Goal: Check status: Check status

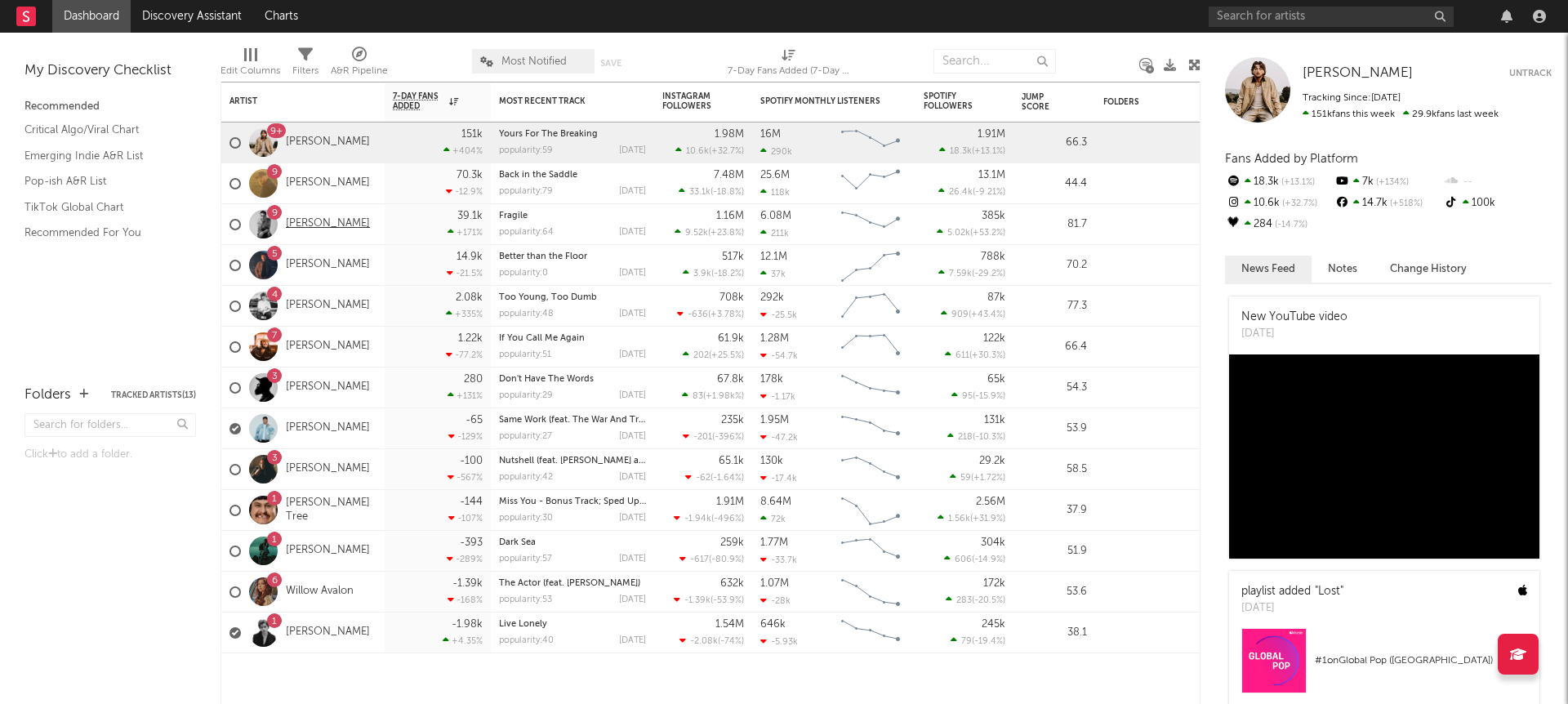
click at [370, 219] on link "[PERSON_NAME]" at bounding box center [327, 224] width 84 height 14
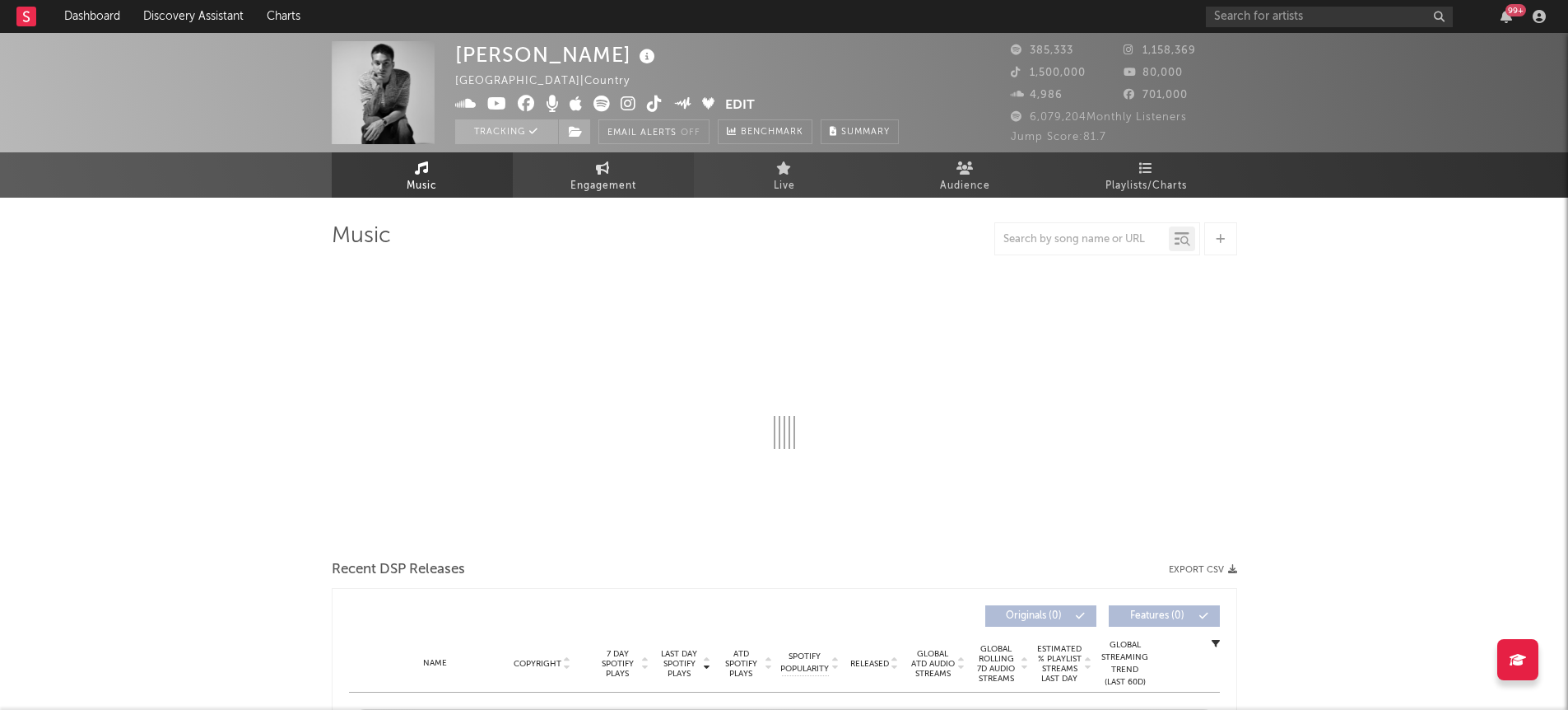
select select "6m"
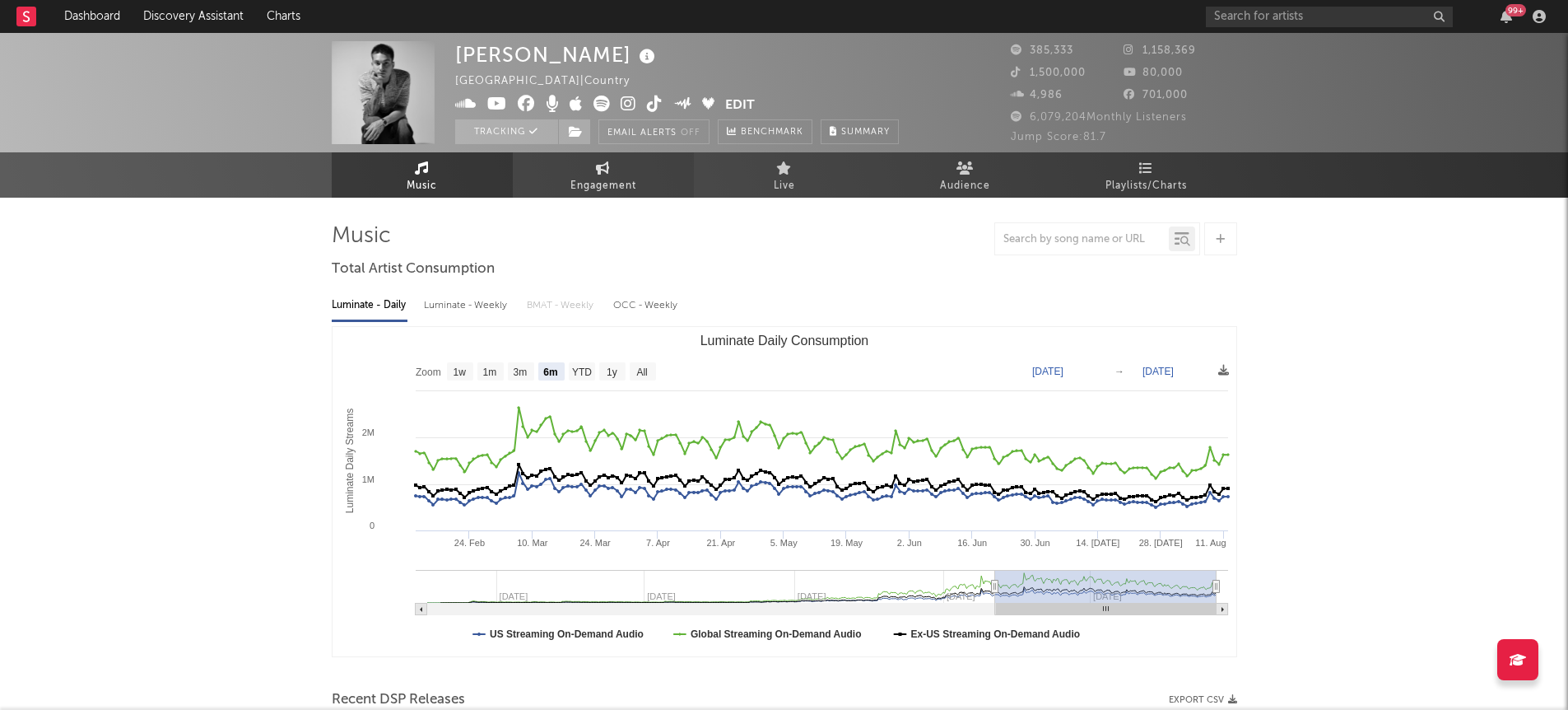
click at [648, 190] on link "Engagement" at bounding box center [604, 175] width 181 height 45
select select "1w"
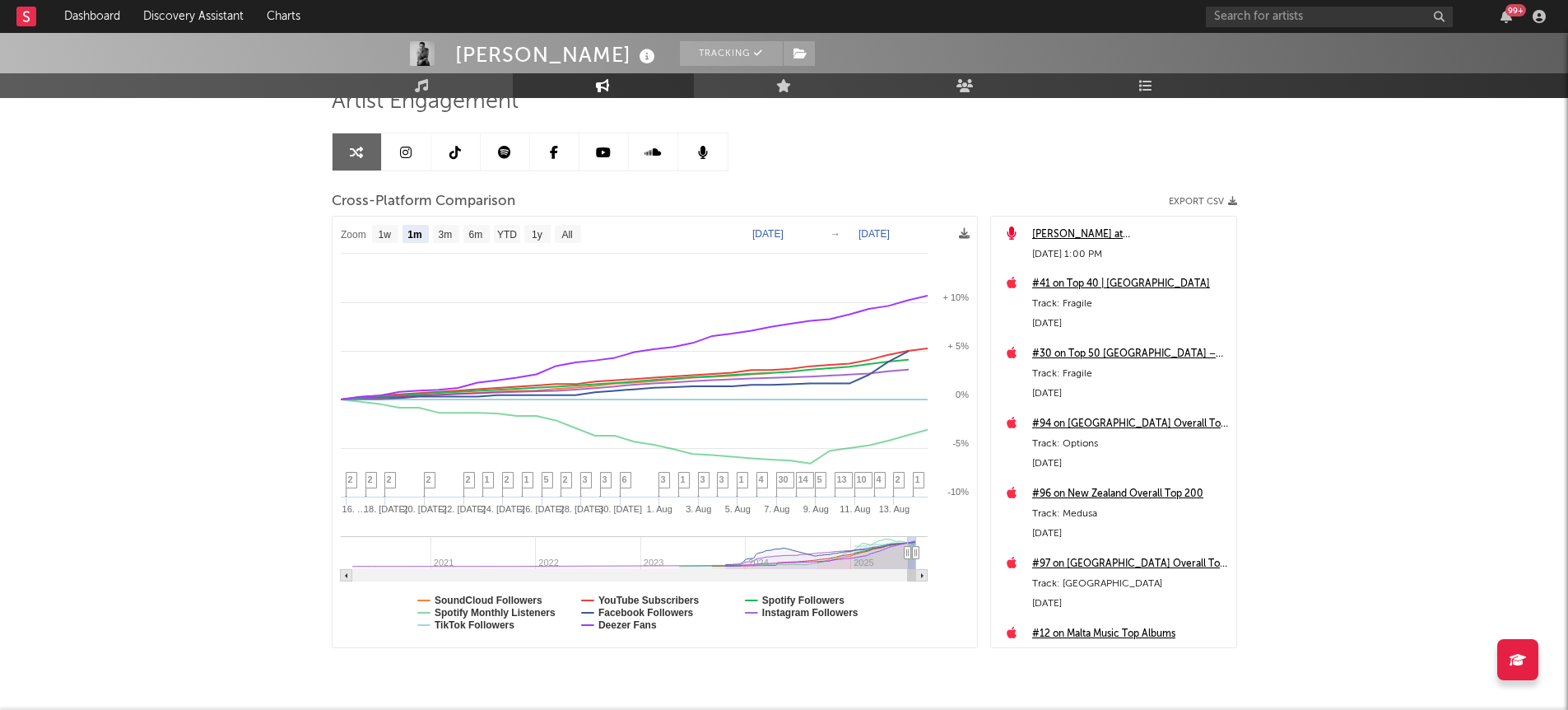
scroll to position [188, 0]
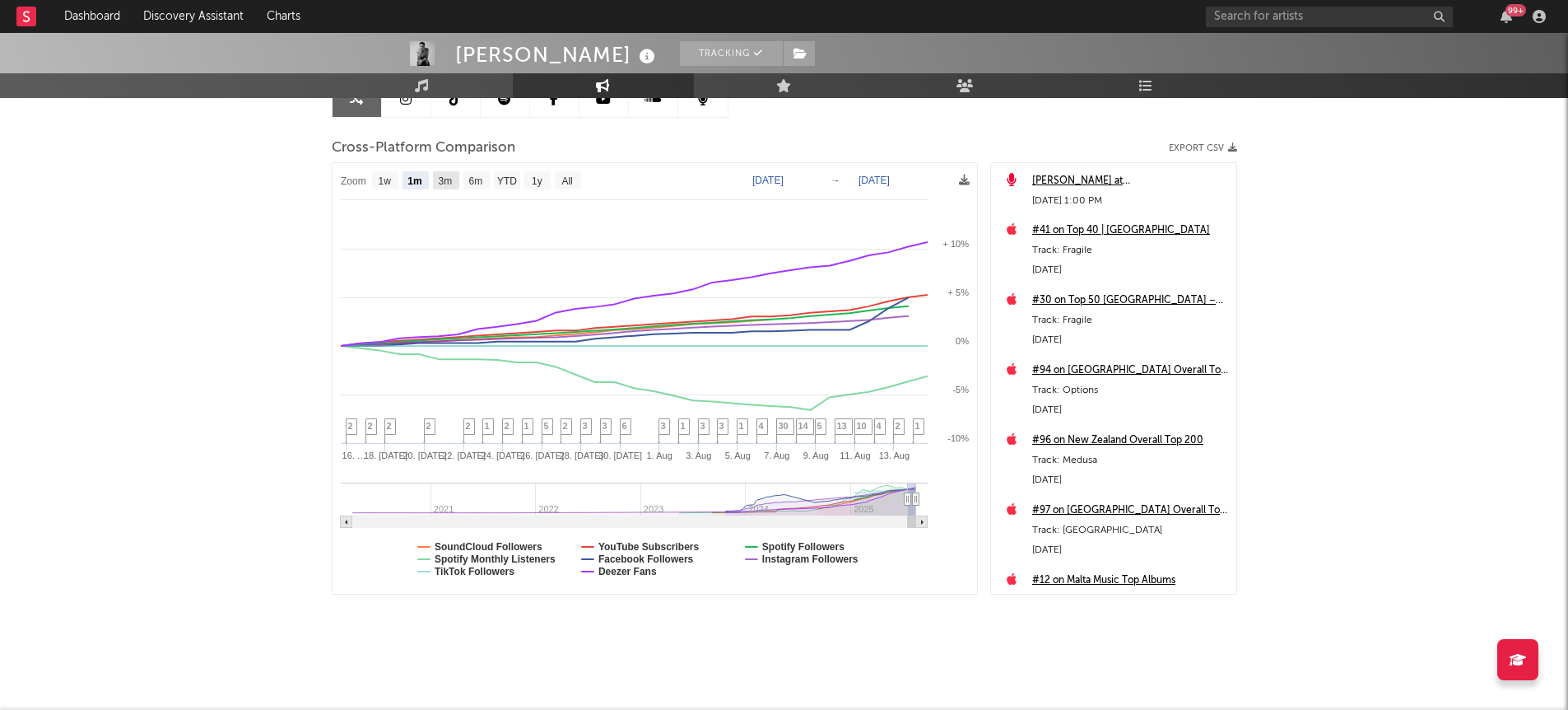
click at [444, 178] on text "3m" at bounding box center [444, 181] width 14 height 11
select select "3m"
type input "[DATE]"
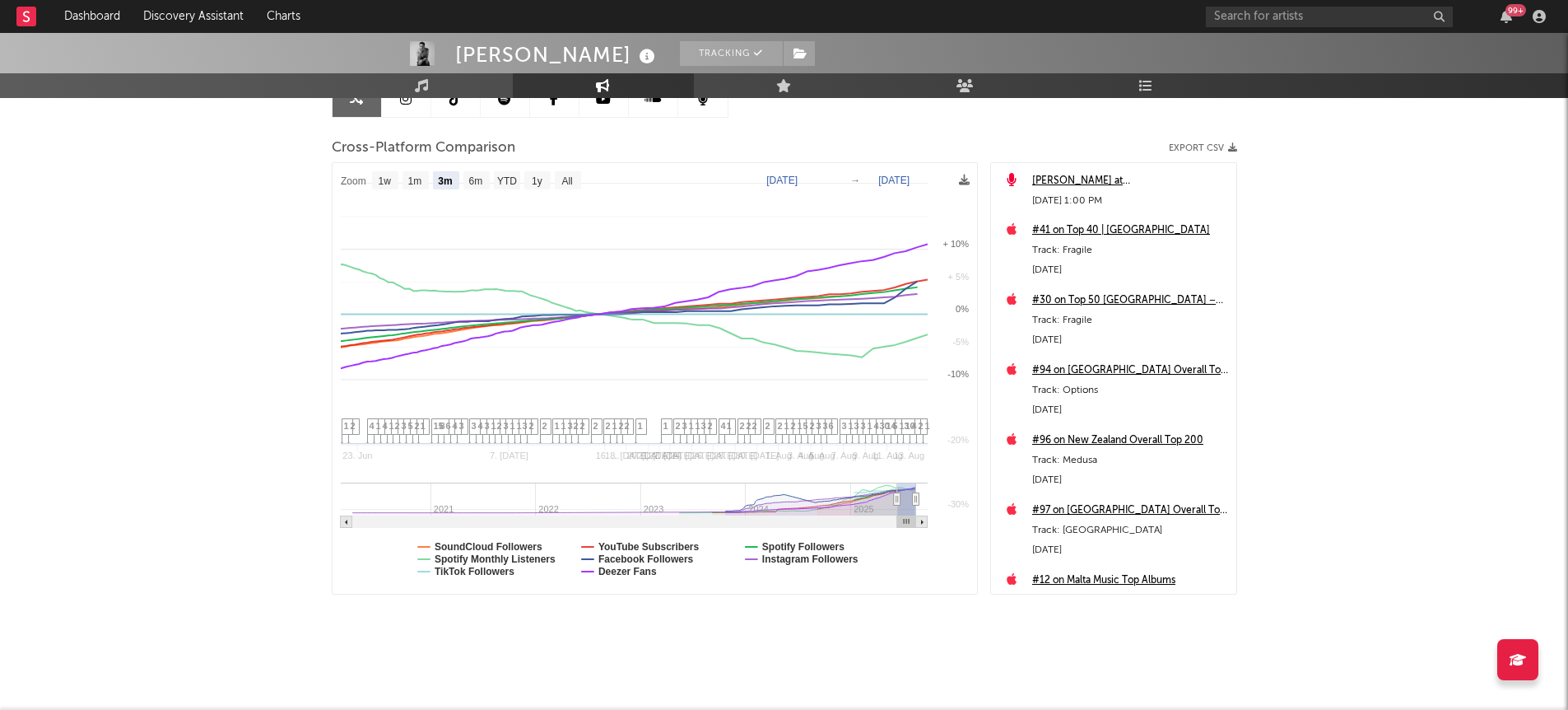
select select "3m"
